Goal: Task Accomplishment & Management: Manage account settings

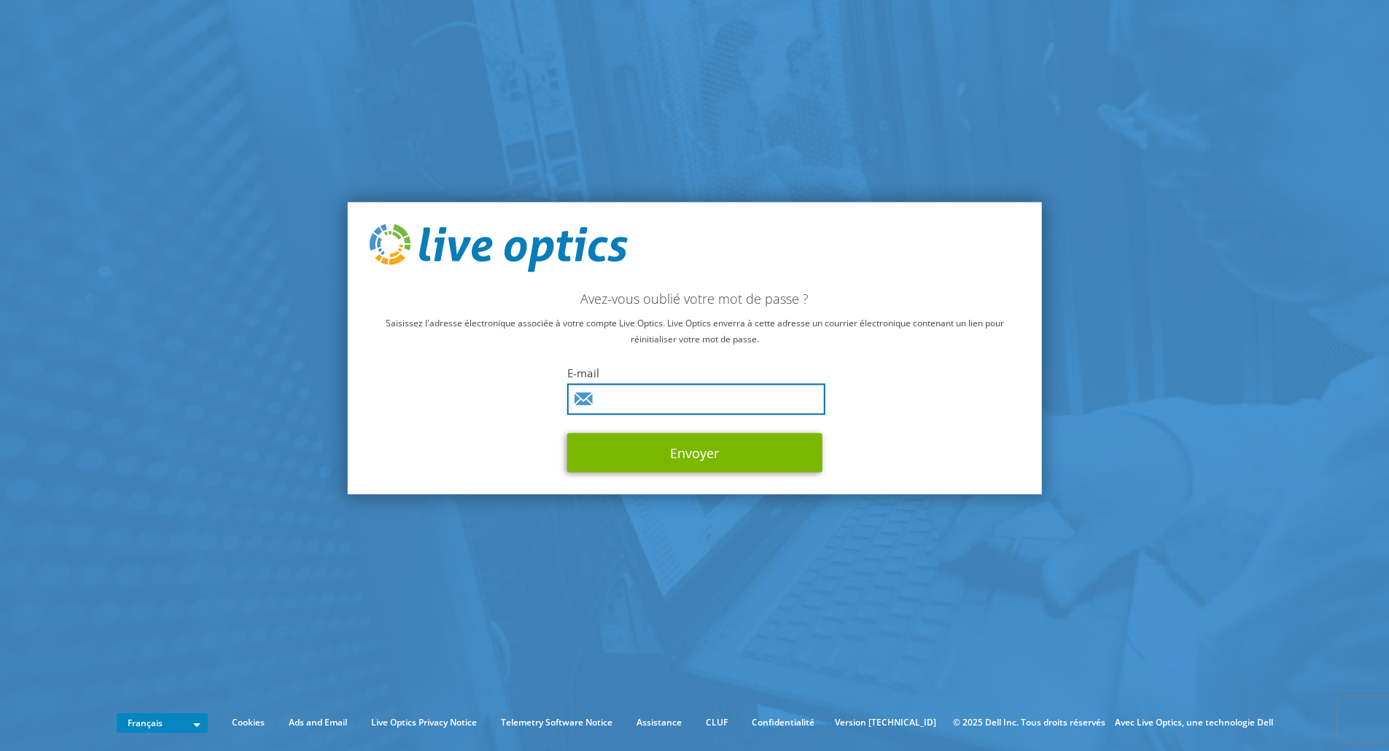
click at [641, 398] on input "text" at bounding box center [696, 398] width 258 height 31
type input "philippe.veyer@univ-angers.fr"
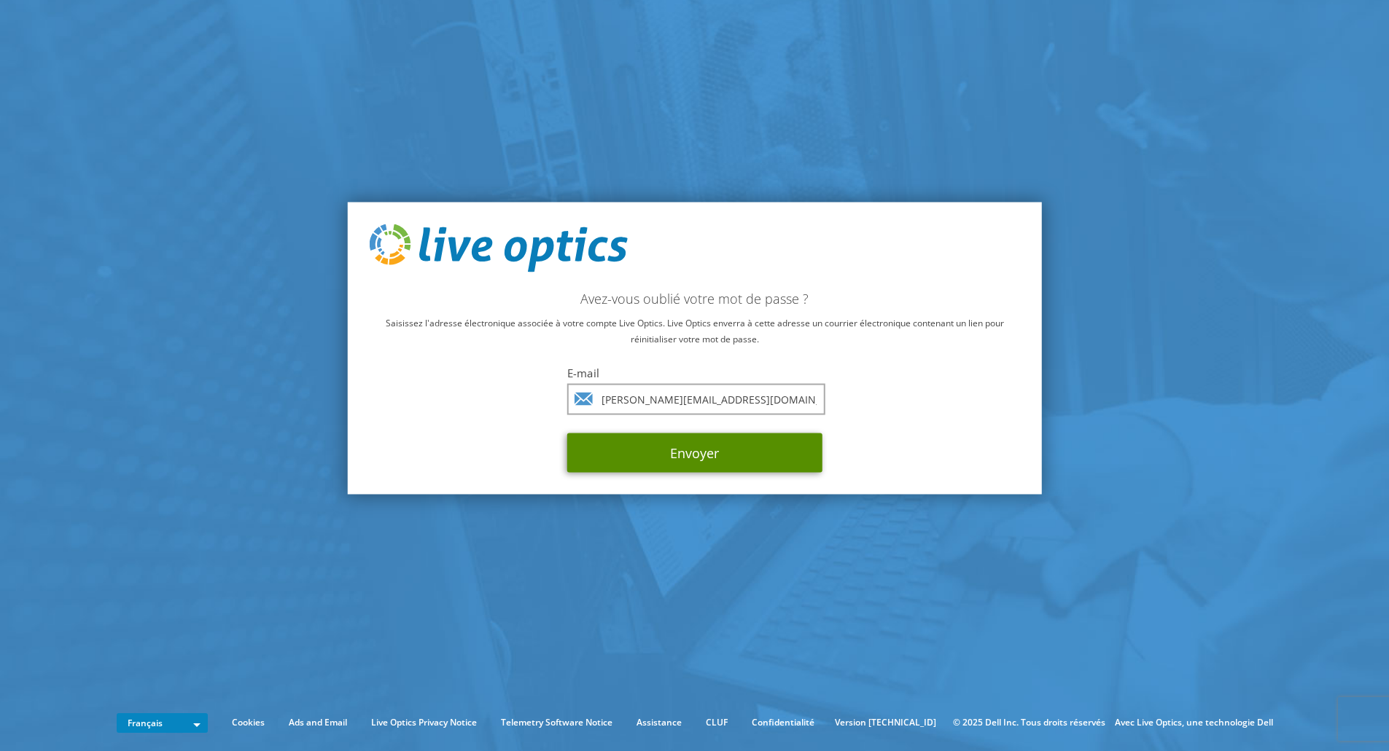
click at [691, 444] on button "Envoyer" at bounding box center [694, 452] width 255 height 39
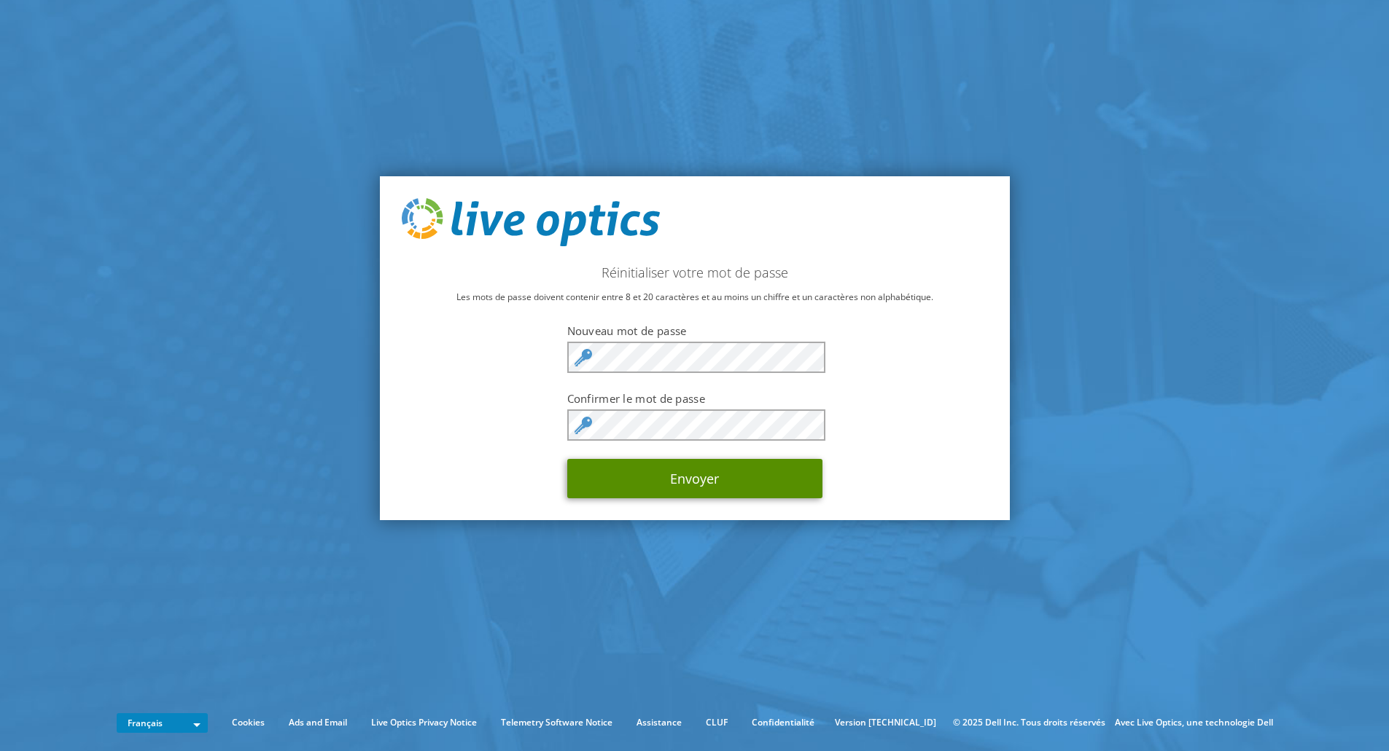
click at [692, 479] on button "Envoyer" at bounding box center [694, 478] width 255 height 39
